Goal: Task Accomplishment & Management: Manage account settings

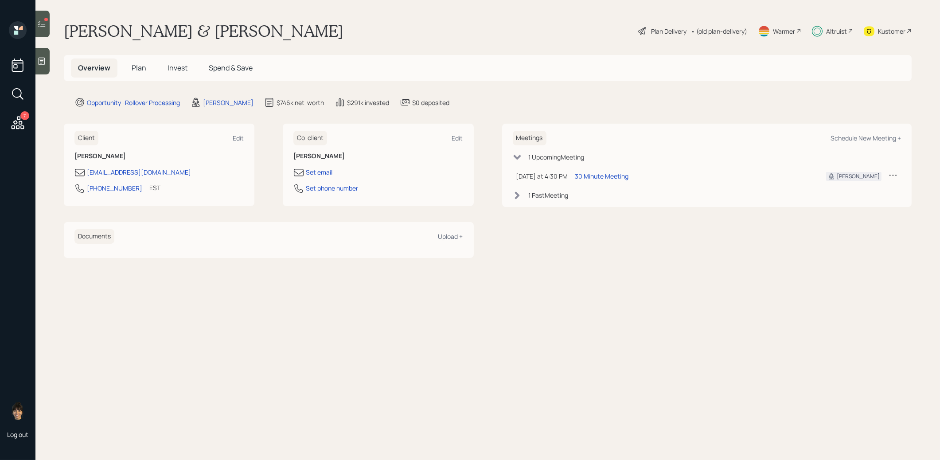
click at [175, 70] on span "Invest" at bounding box center [178, 68] width 20 height 10
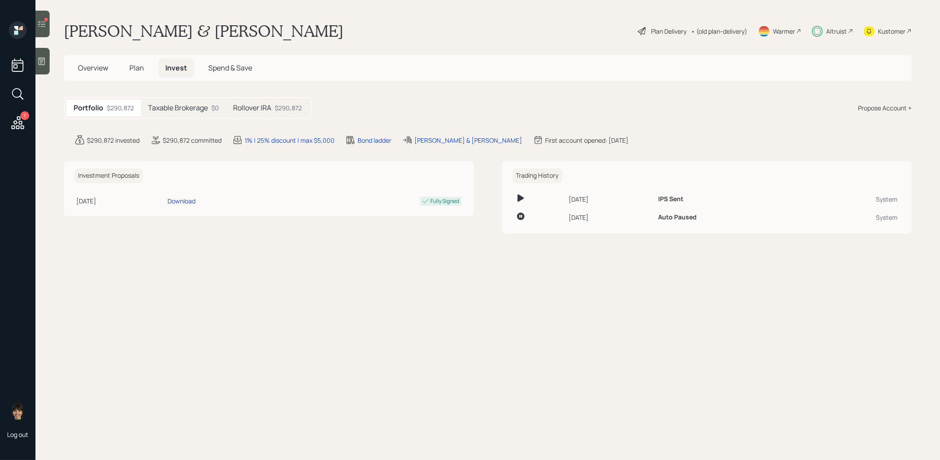
click at [182, 106] on h5 "Taxable Brokerage" at bounding box center [178, 108] width 60 height 8
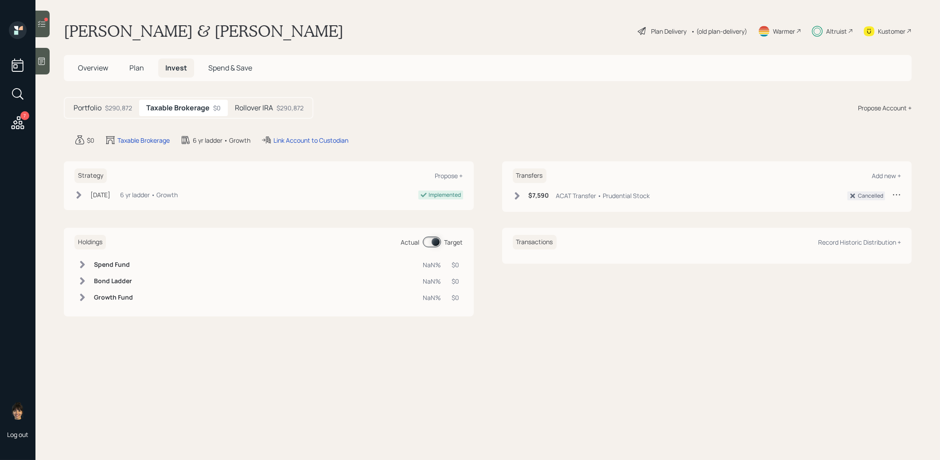
click at [246, 108] on h5 "Rollover IRA" at bounding box center [254, 108] width 38 height 8
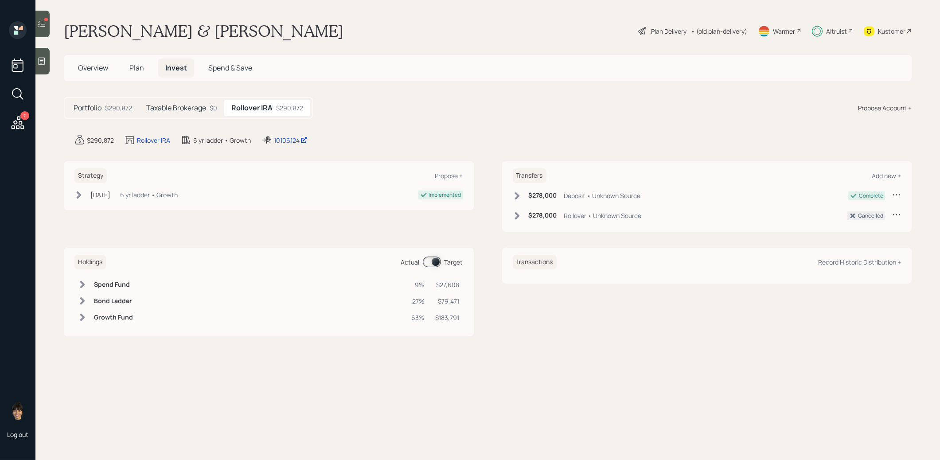
click at [44, 22] on icon at bounding box center [41, 24] width 9 height 9
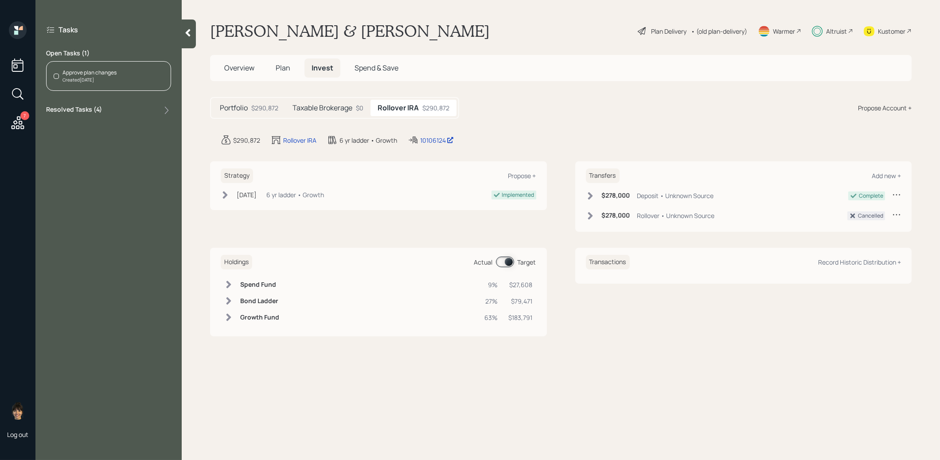
click at [137, 80] on div "Approve plan changes Created [DATE]" at bounding box center [108, 76] width 125 height 30
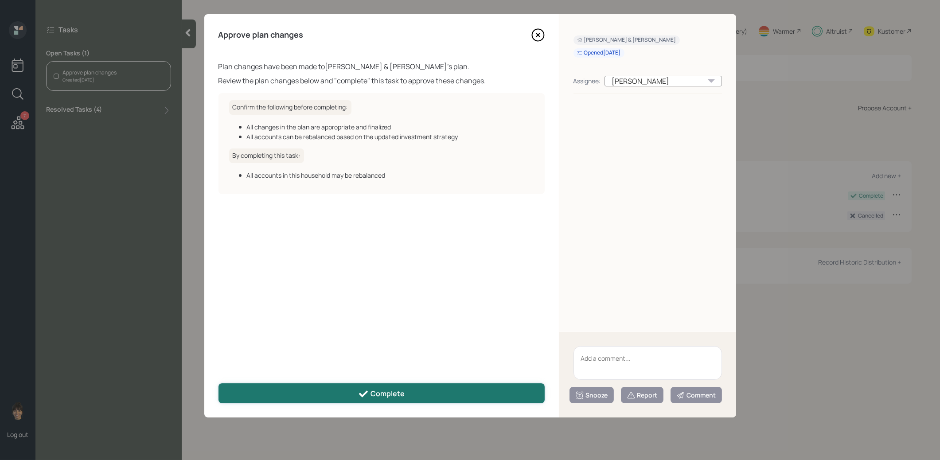
click at [336, 388] on button "Complete" at bounding box center [381, 393] width 326 height 20
